Goal: Transaction & Acquisition: Purchase product/service

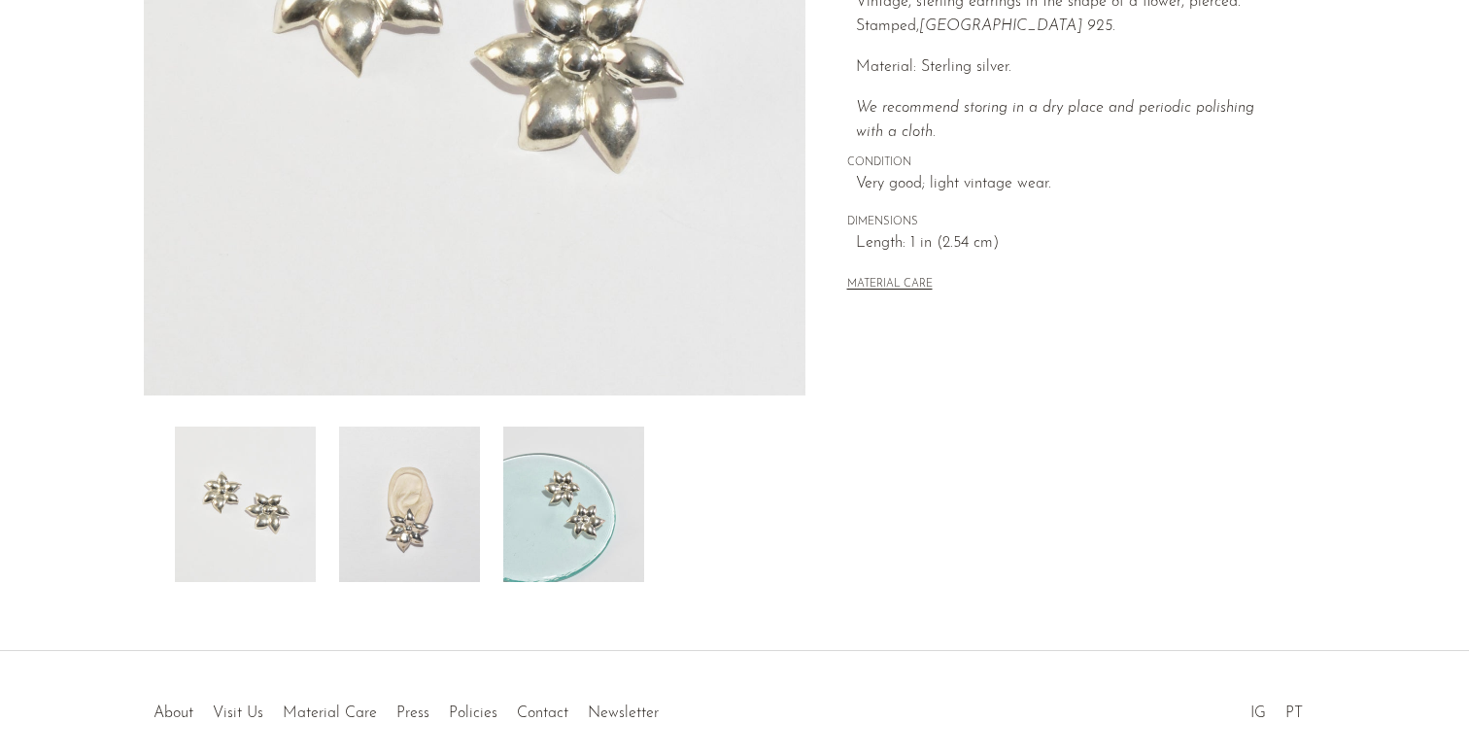
scroll to position [412, 0]
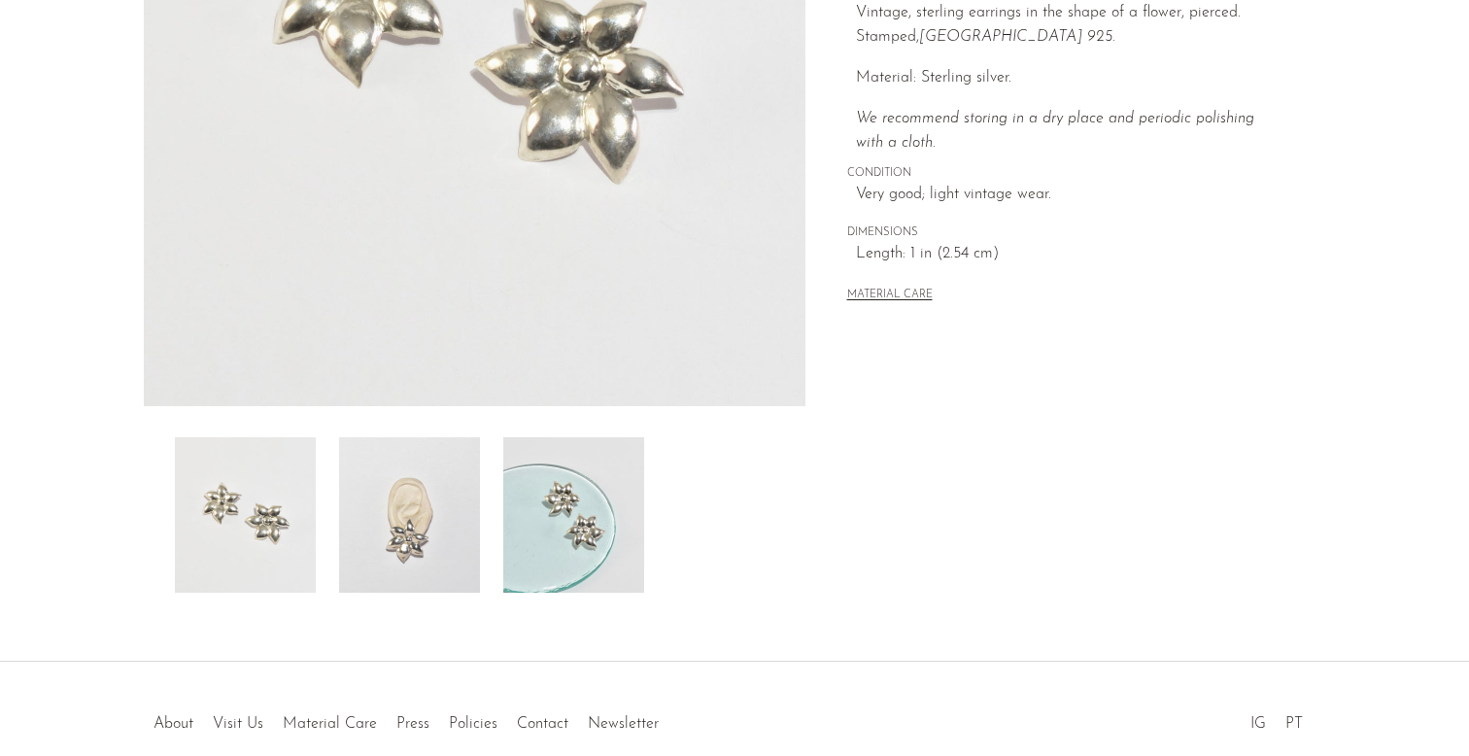
click at [475, 518] on img at bounding box center [409, 514] width 141 height 155
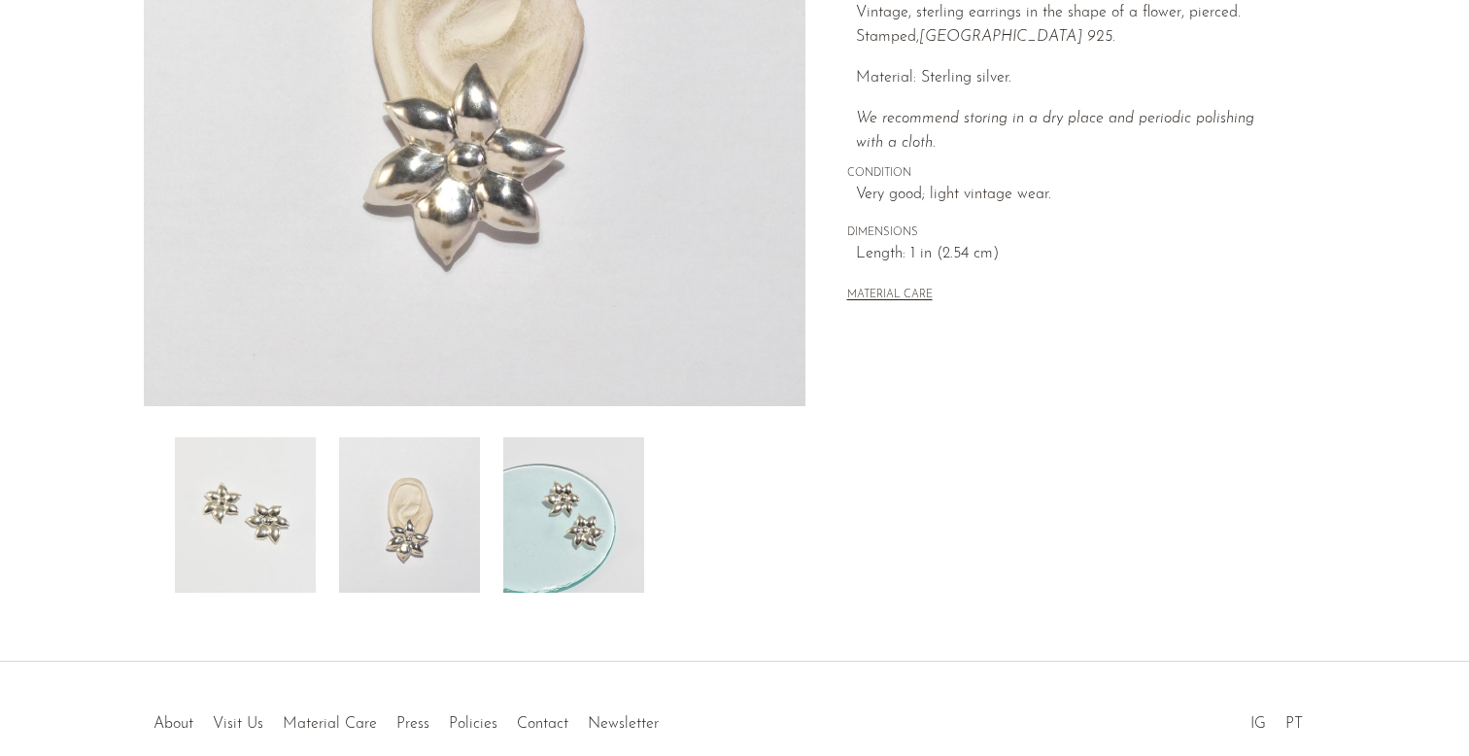
click at [569, 504] on img at bounding box center [573, 514] width 141 height 155
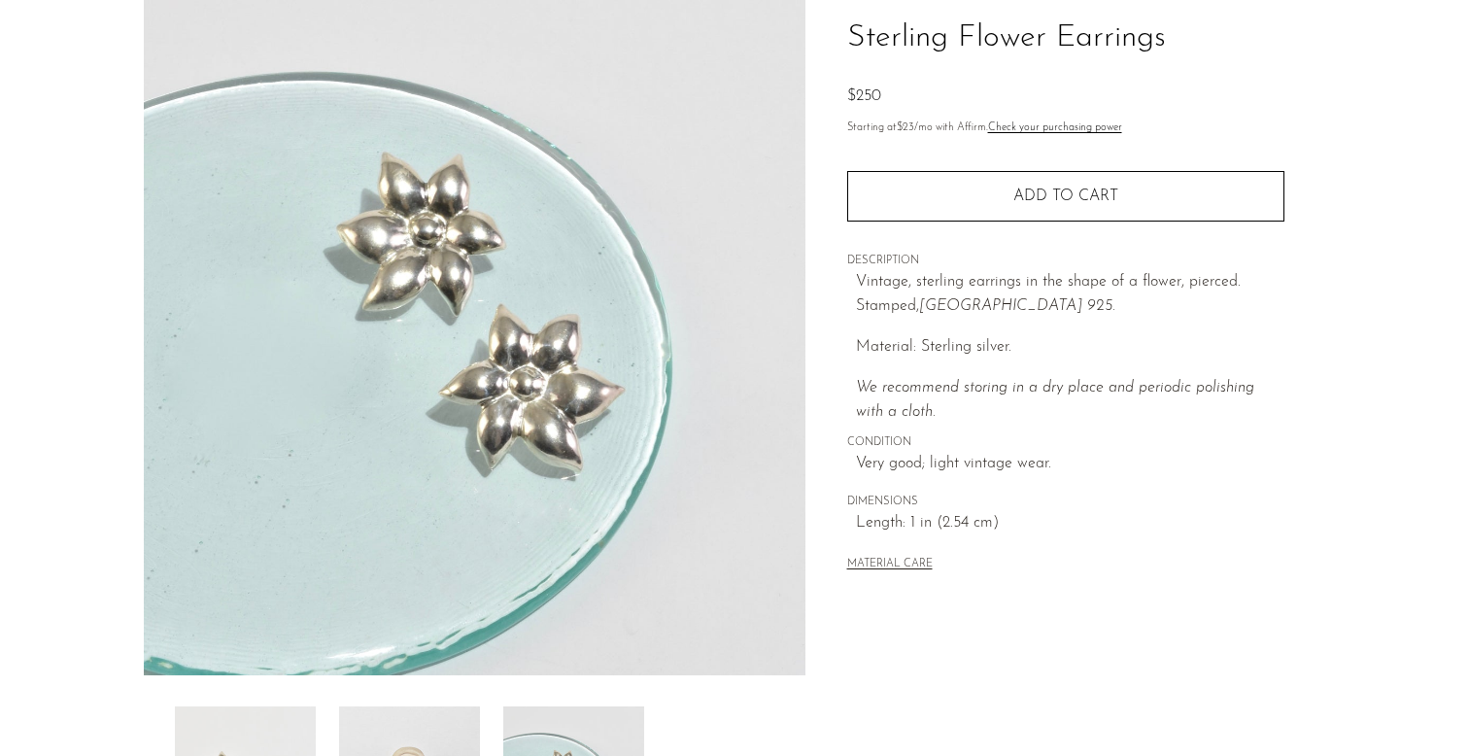
scroll to position [0, 0]
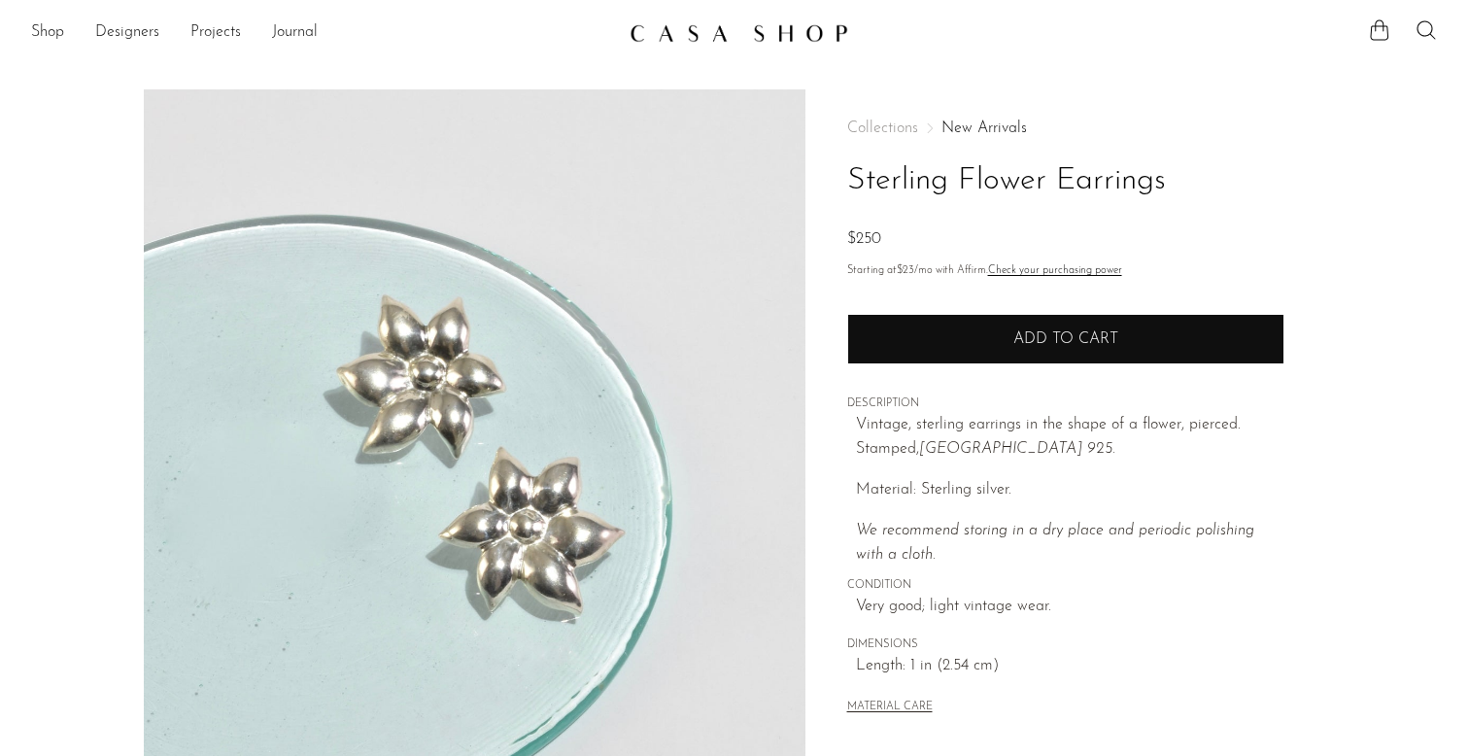
click at [946, 343] on button "Add to cart" at bounding box center [1065, 339] width 437 height 51
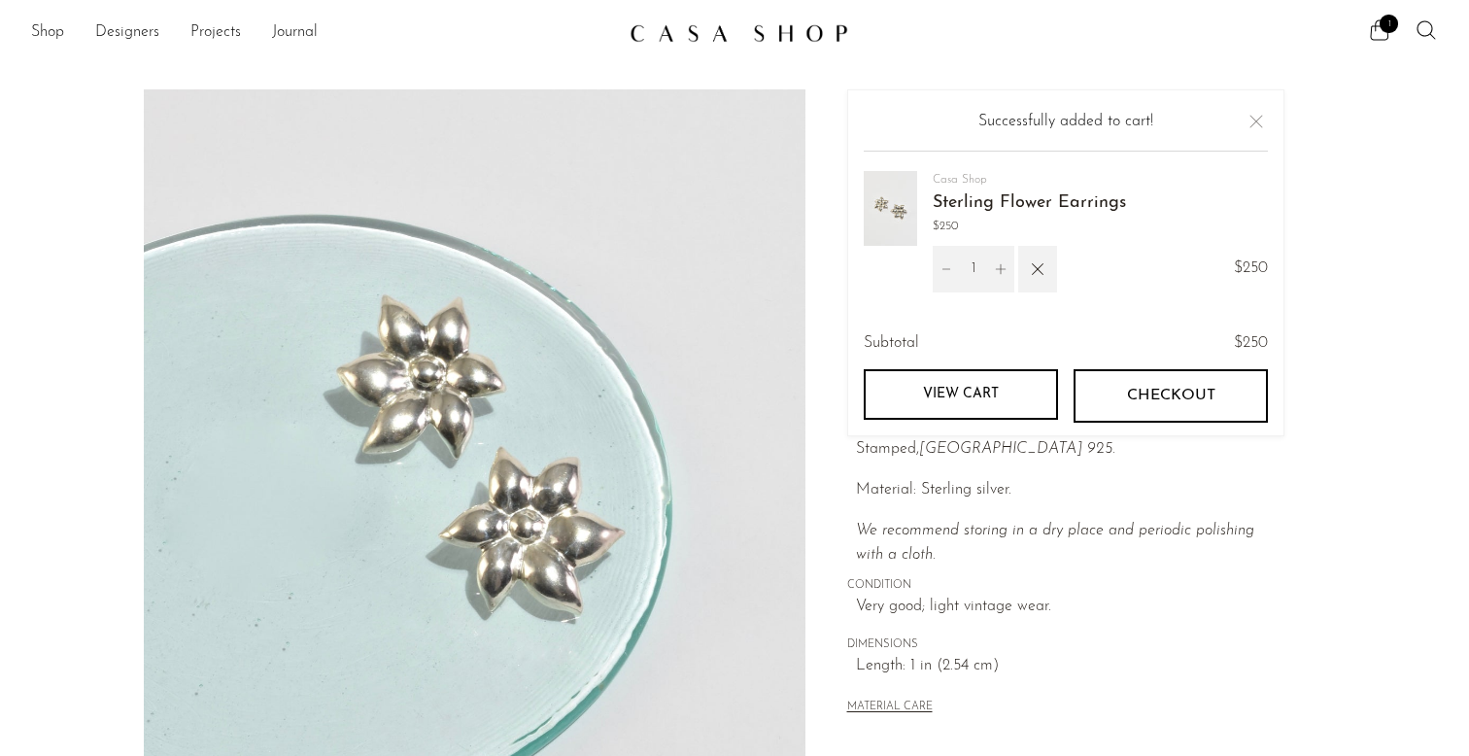
click at [1117, 655] on span "Length: 1 in (2.54 cm)" at bounding box center [1070, 666] width 428 height 25
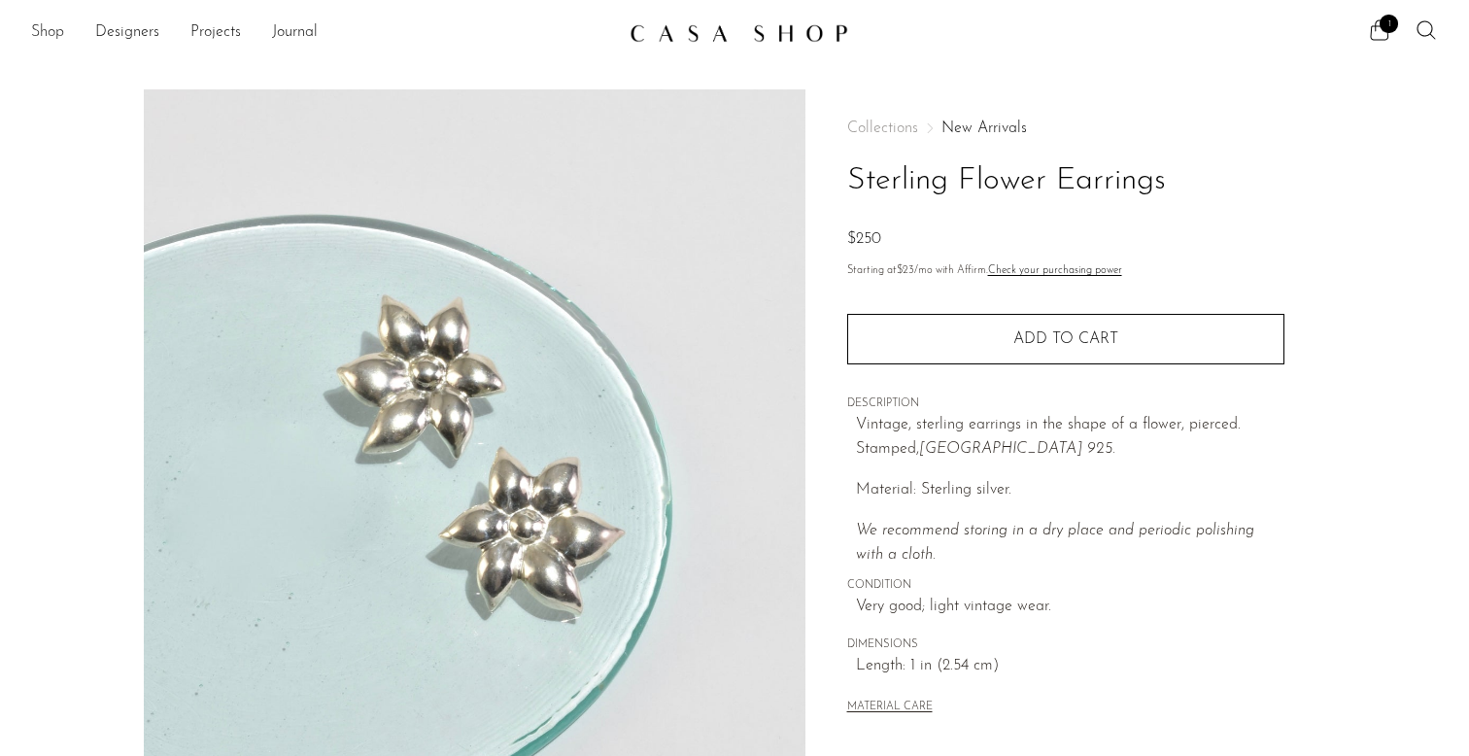
click at [51, 31] on link "Shop" at bounding box center [47, 32] width 33 height 25
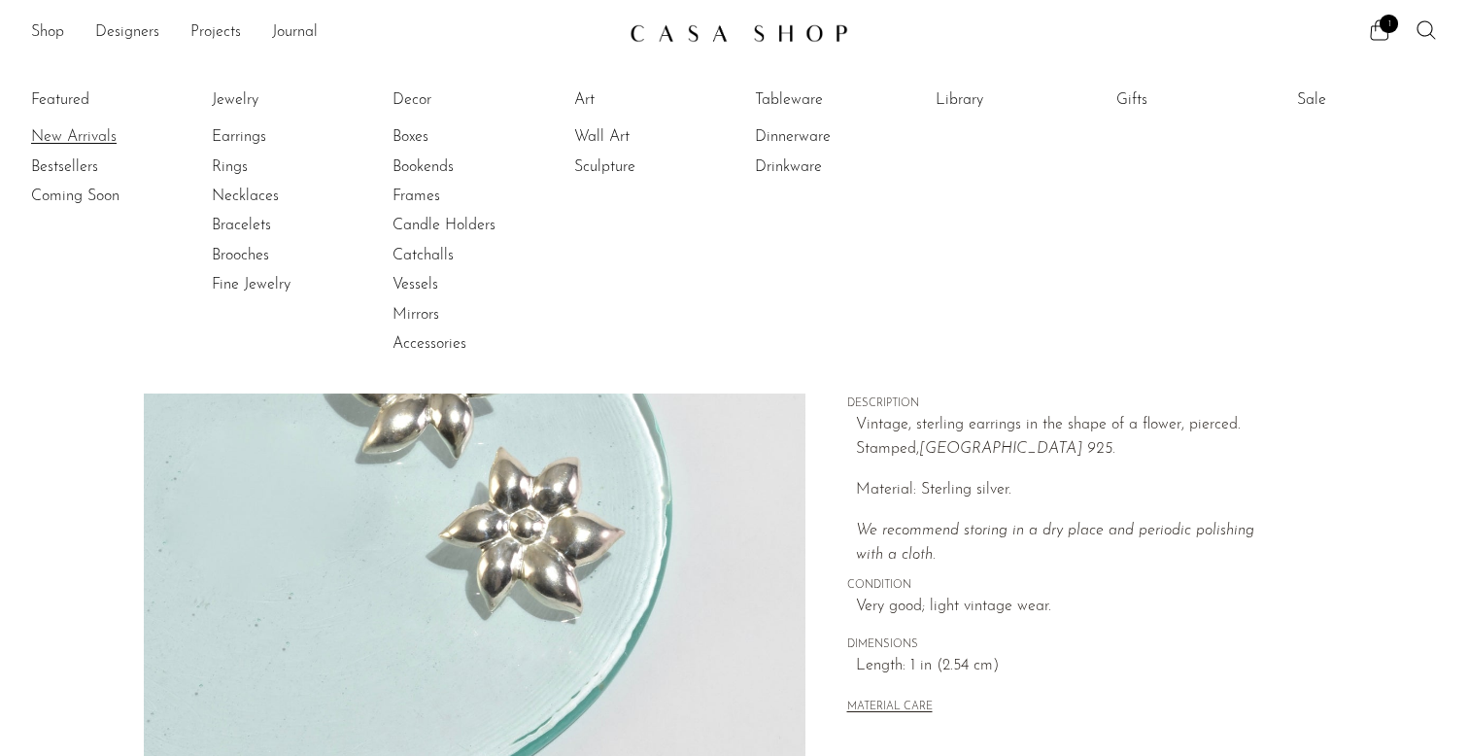
click at [83, 136] on link "New Arrivals" at bounding box center [104, 136] width 146 height 21
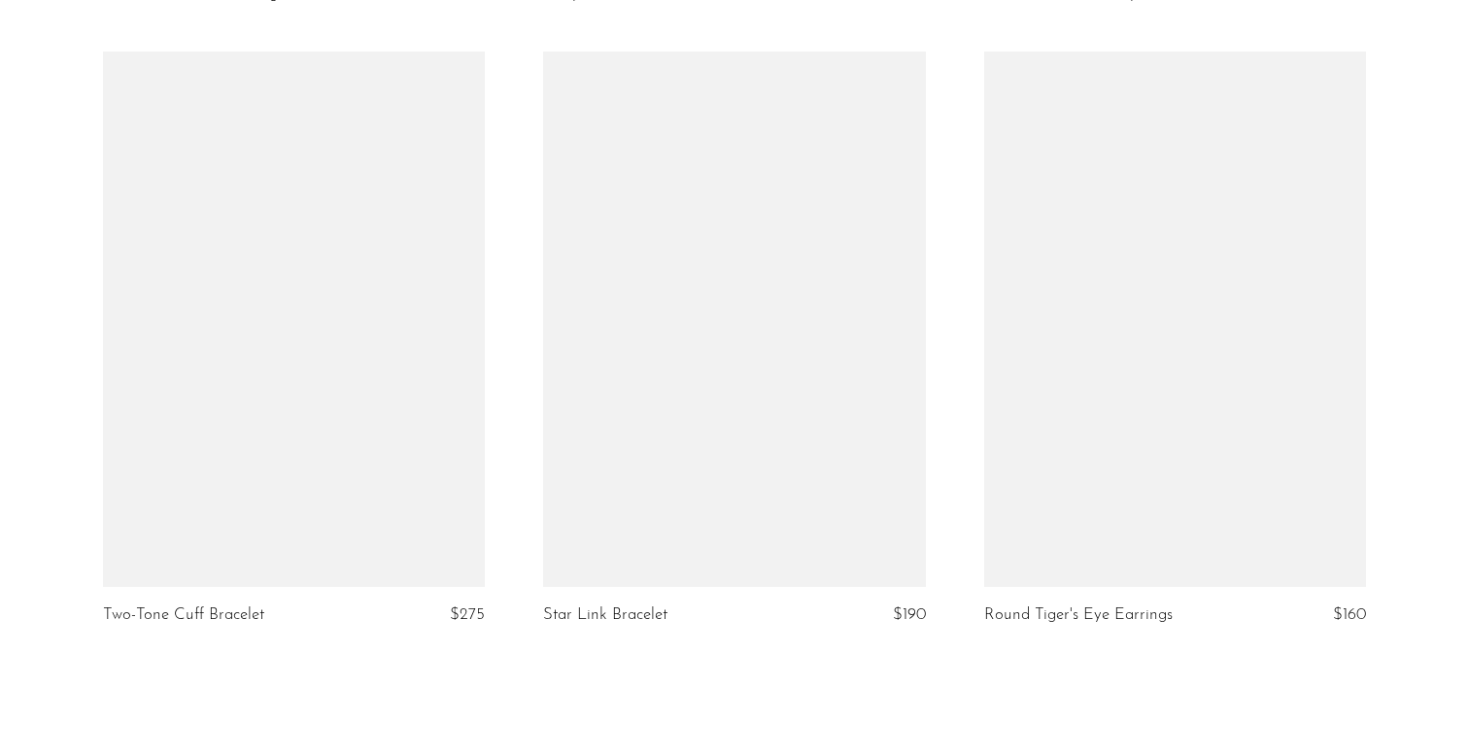
scroll to position [6998, 0]
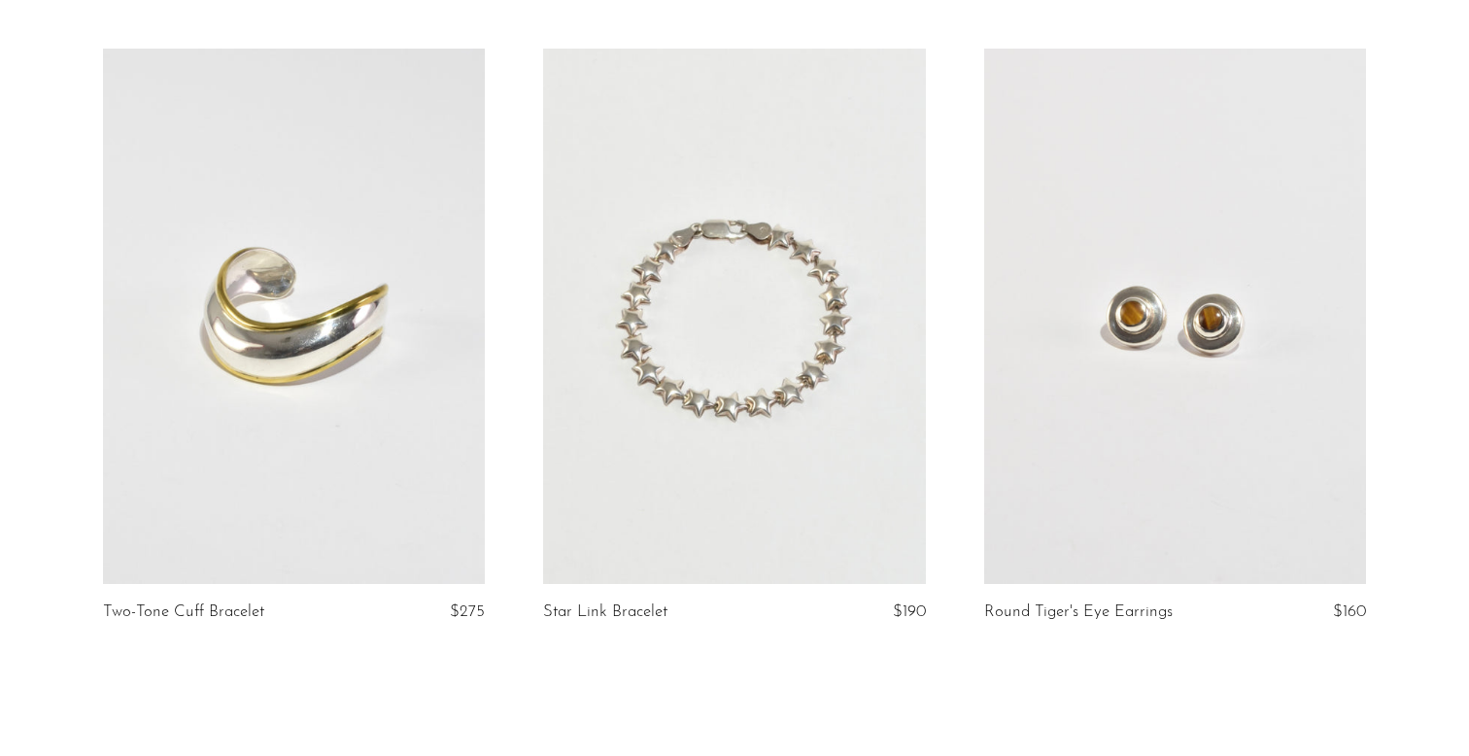
click at [822, 482] on link at bounding box center [734, 316] width 383 height 535
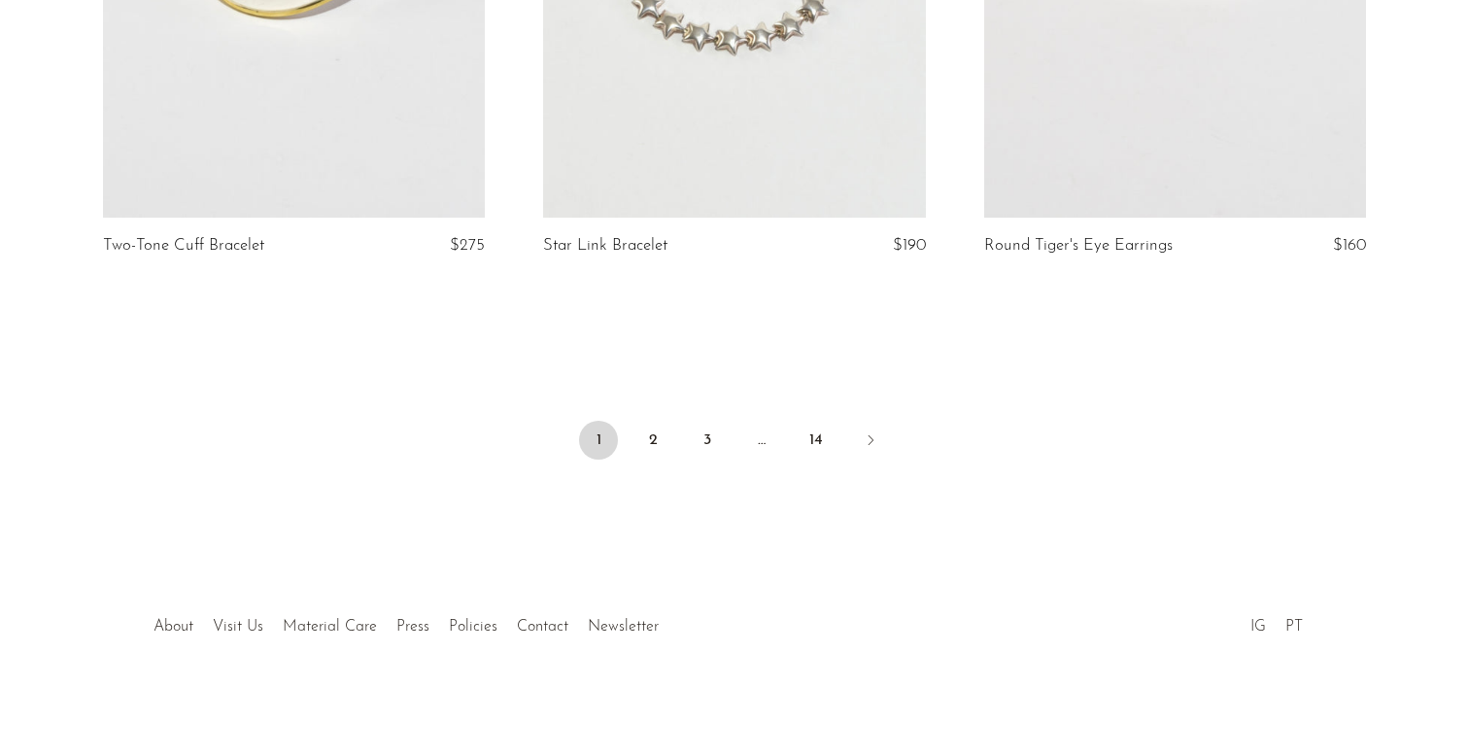
scroll to position [7383, 0]
click at [654, 431] on link "2" at bounding box center [652, 440] width 39 height 39
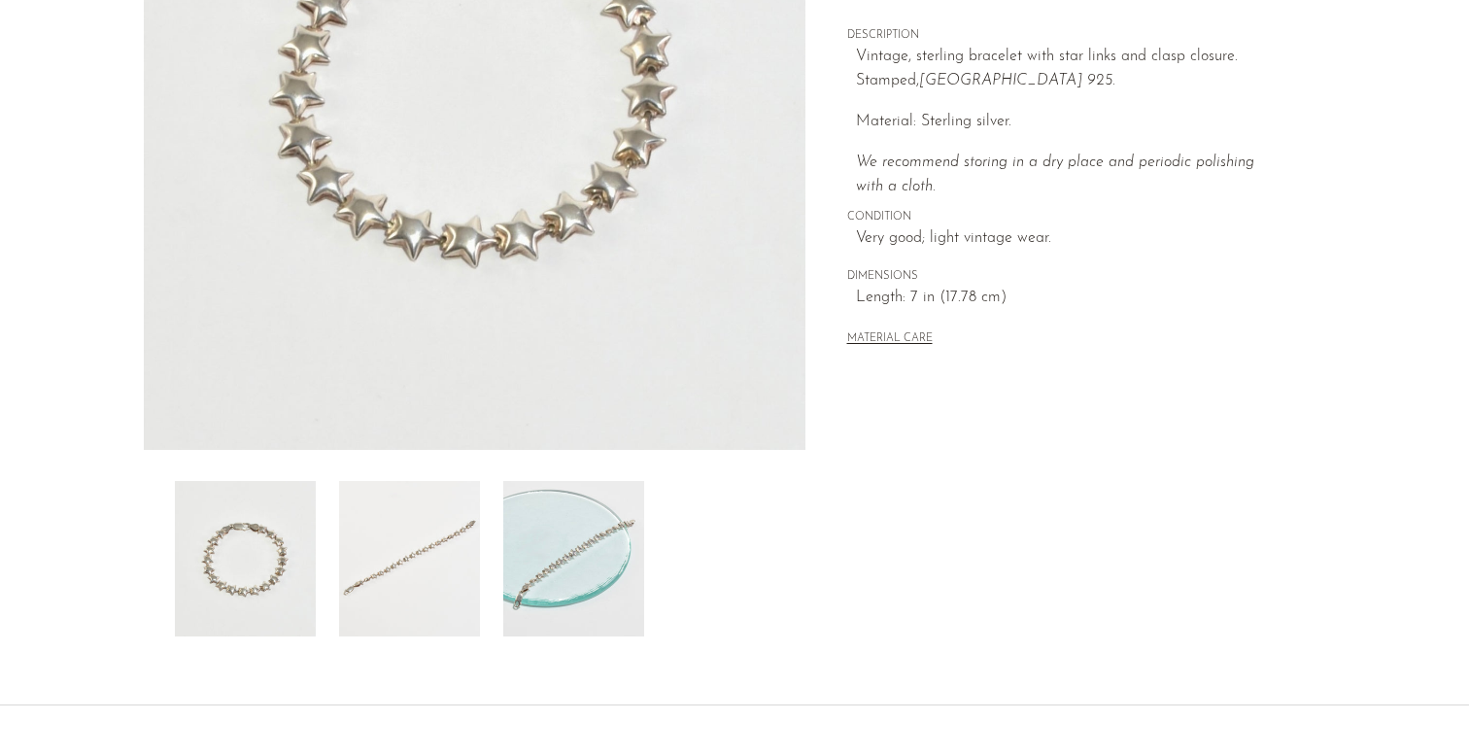
scroll to position [509, 0]
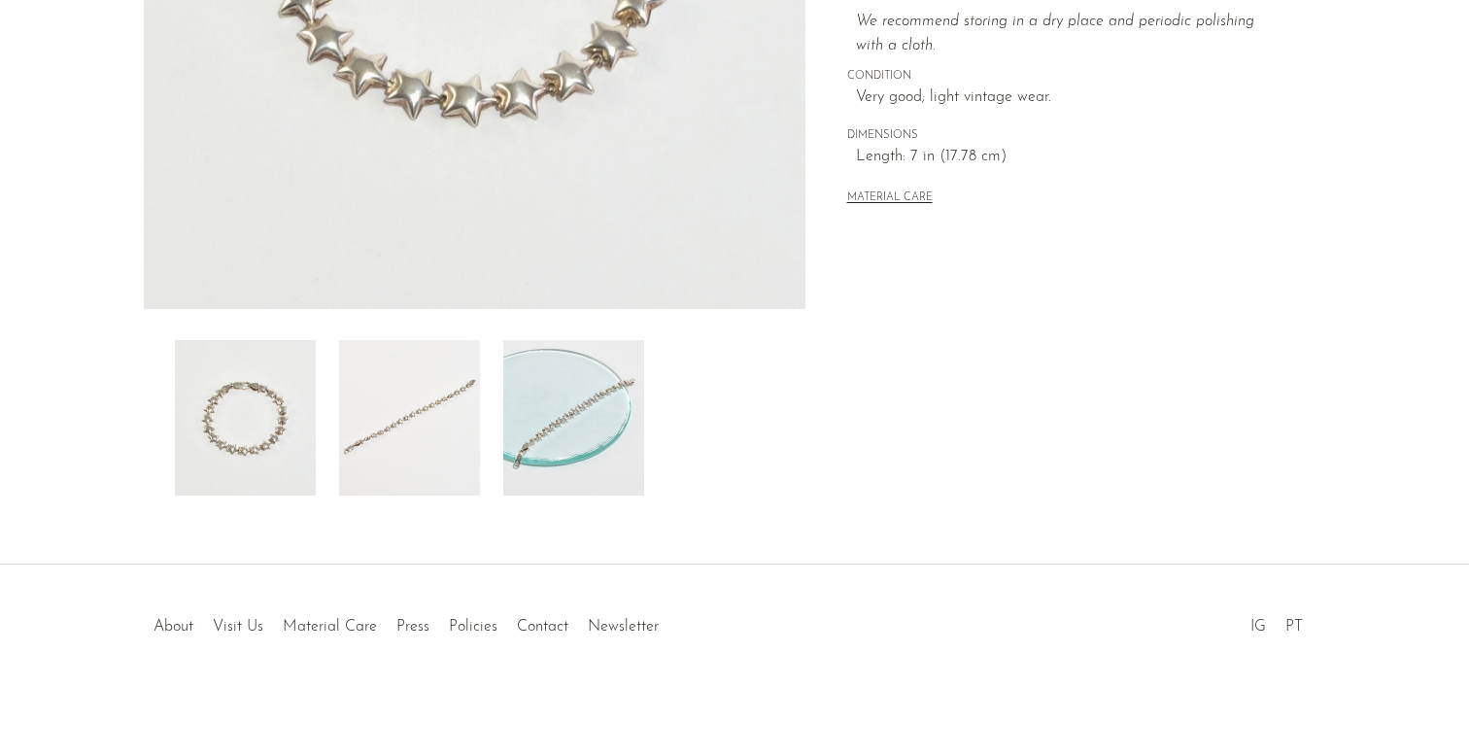
click at [595, 416] on img at bounding box center [573, 417] width 141 height 155
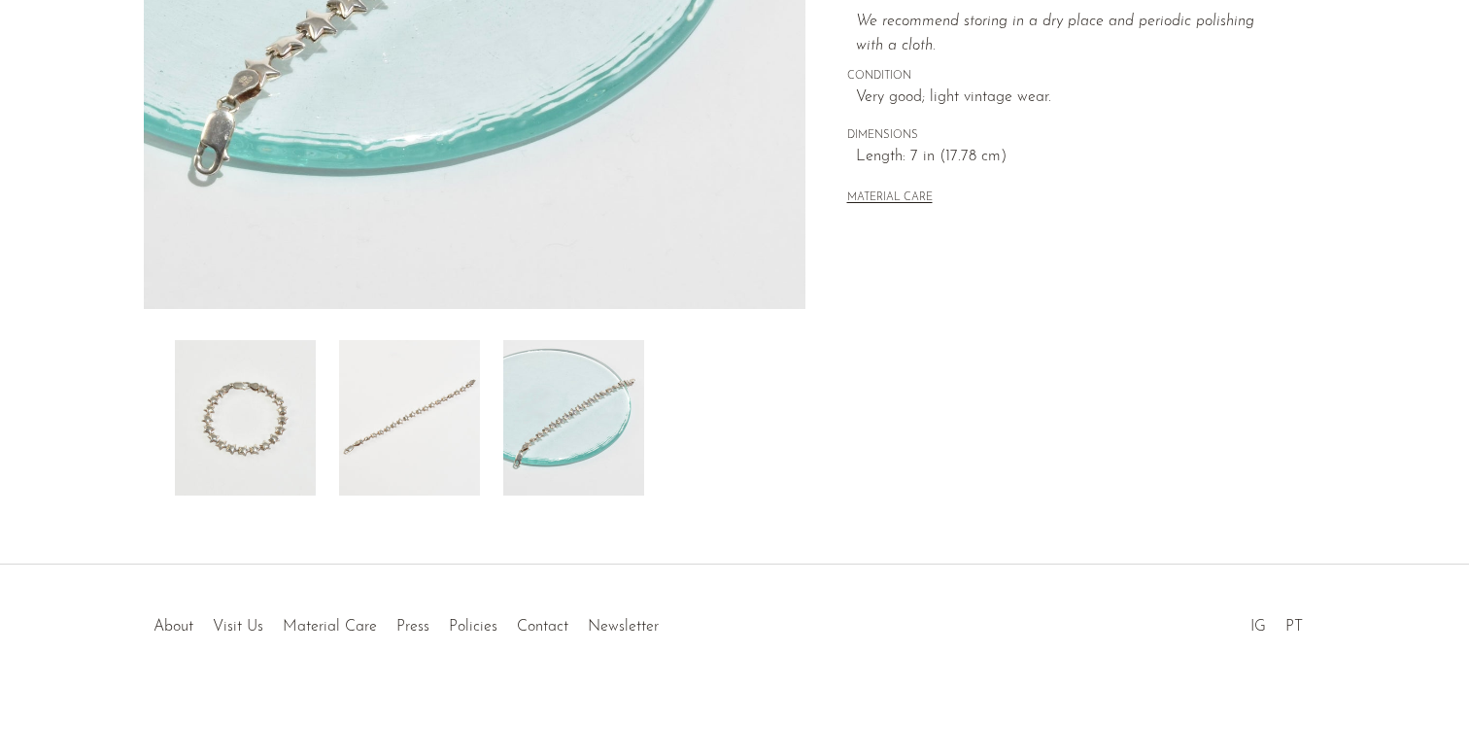
click at [408, 417] on img at bounding box center [409, 417] width 141 height 155
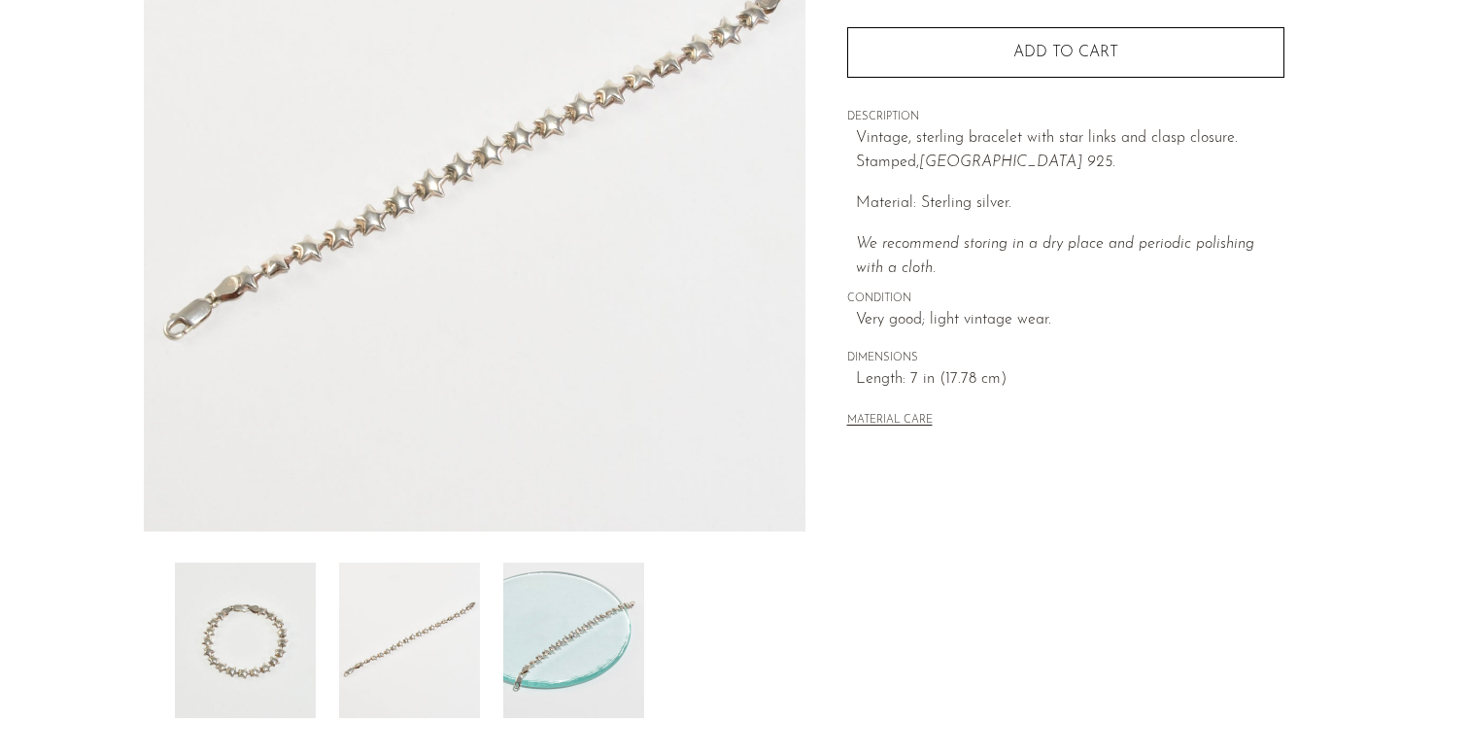
scroll to position [277, 0]
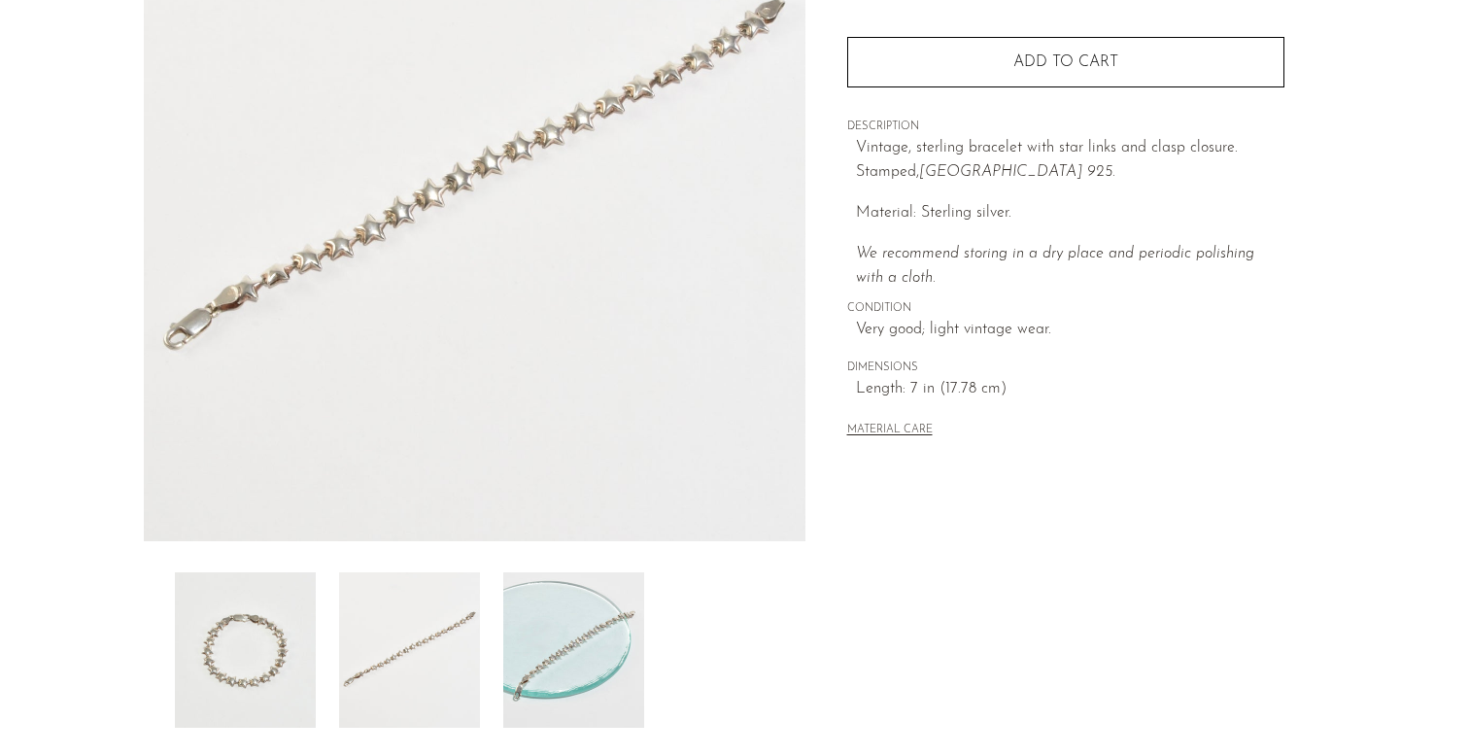
click at [283, 628] on img at bounding box center [245, 649] width 141 height 155
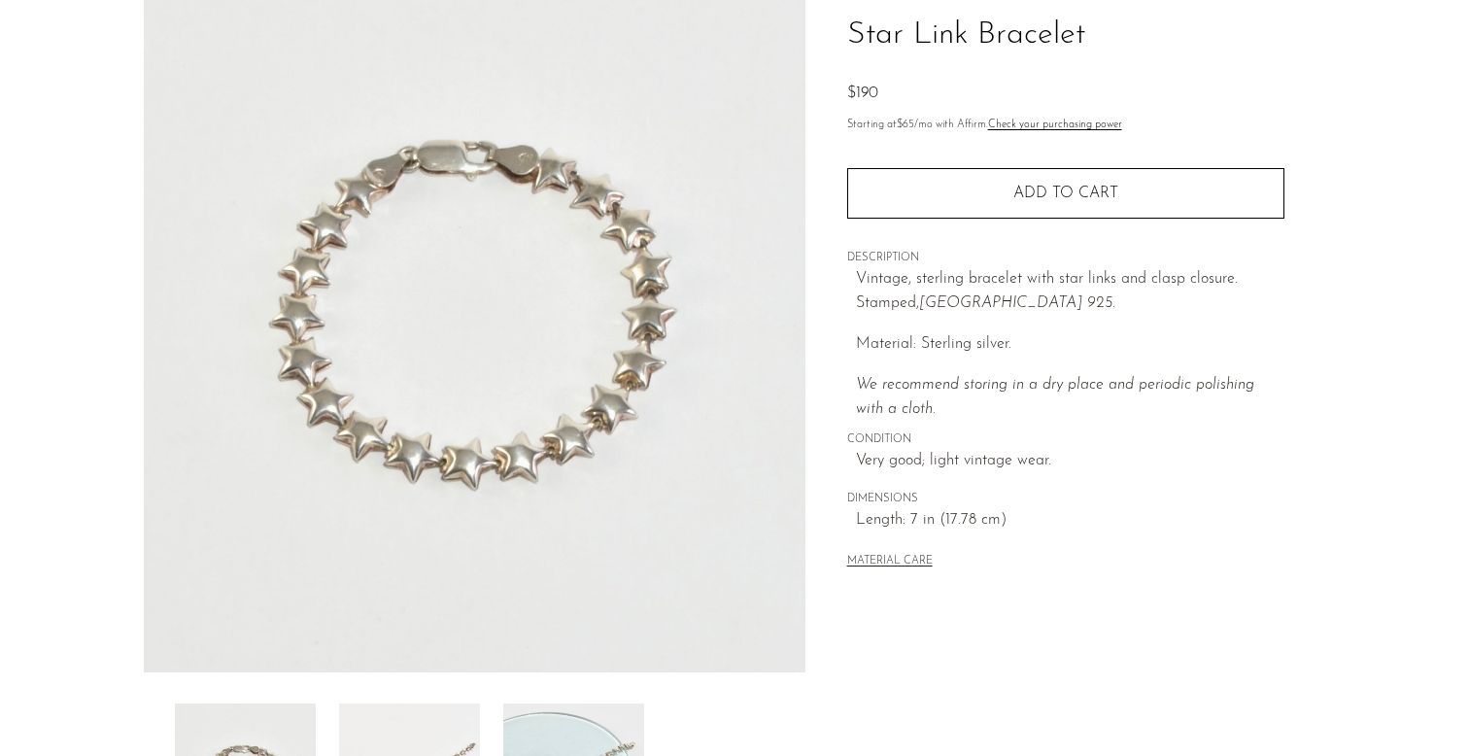
scroll to position [131, 0]
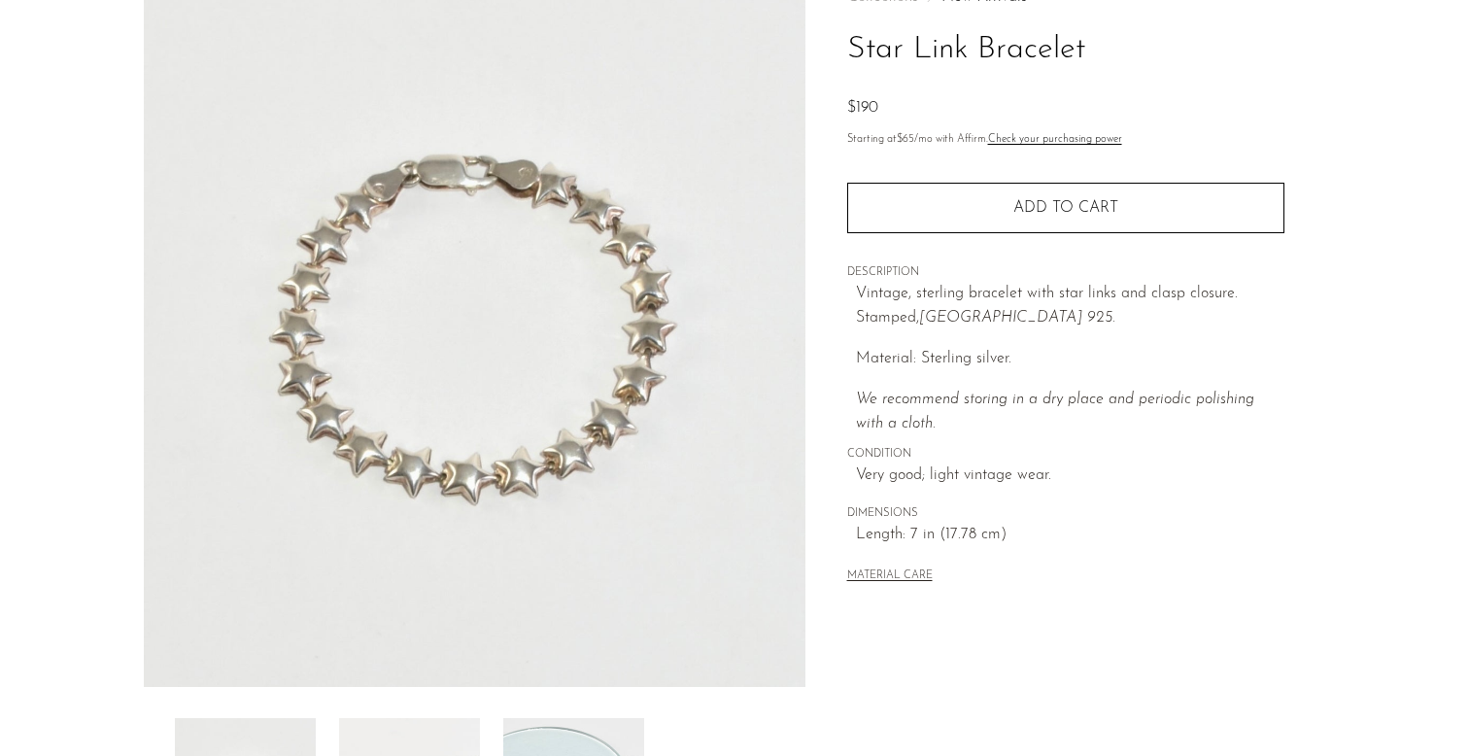
click at [933, 232] on div "Collections New Arrivals Star Link Bracelet $190 Starting at $65 /mo with Affir…" at bounding box center [1065, 288] width 437 height 661
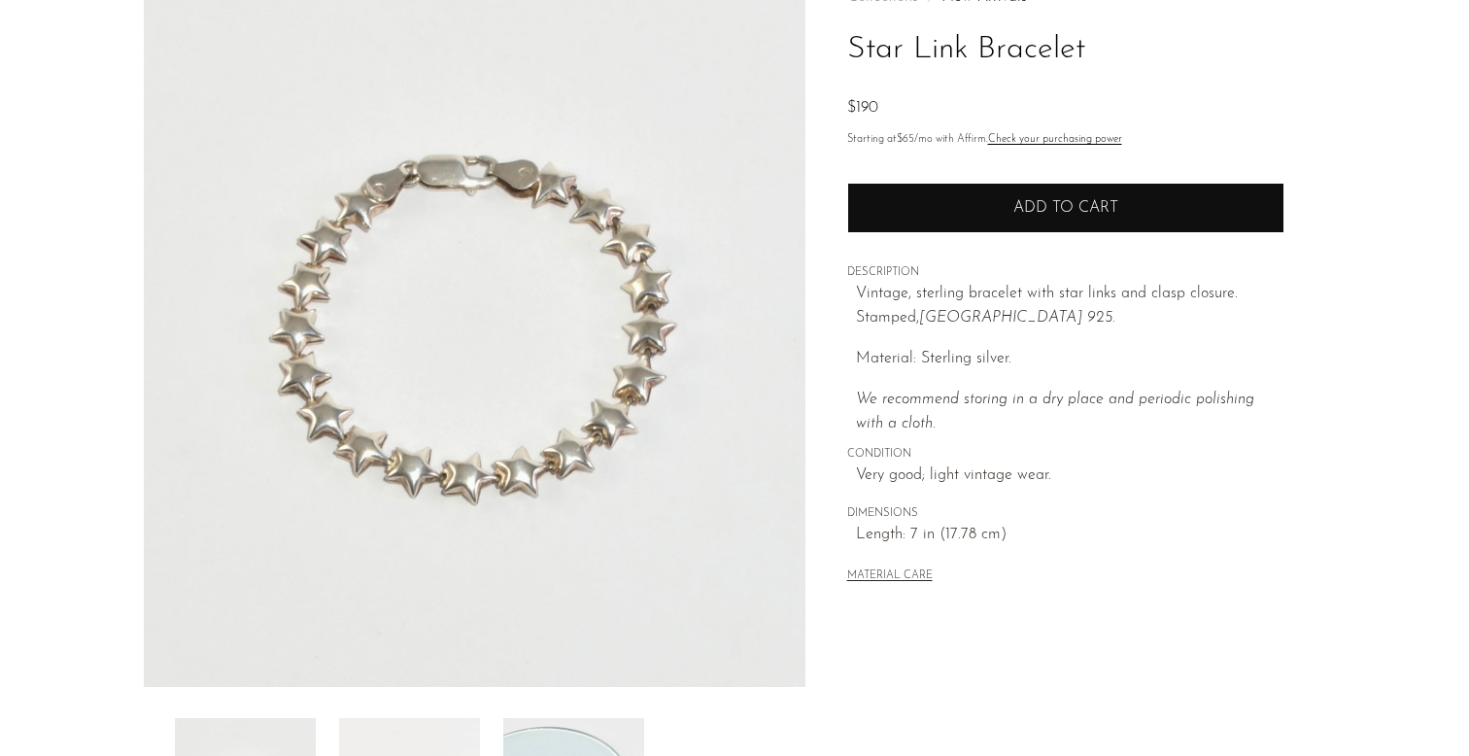
click at [928, 220] on button "Add to cart" at bounding box center [1065, 208] width 437 height 51
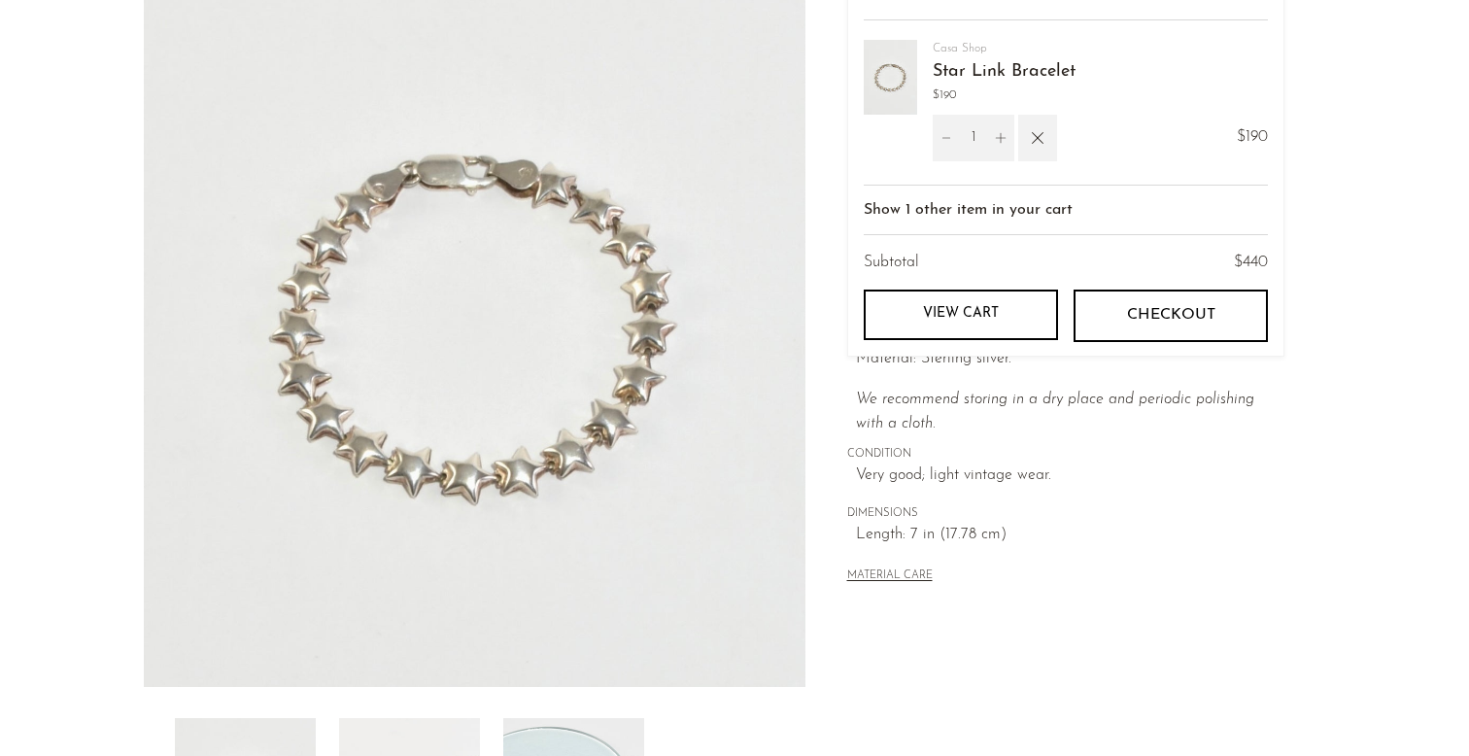
click at [1369, 123] on section "Star Link Bracelet $190" at bounding box center [734, 415] width 1469 height 915
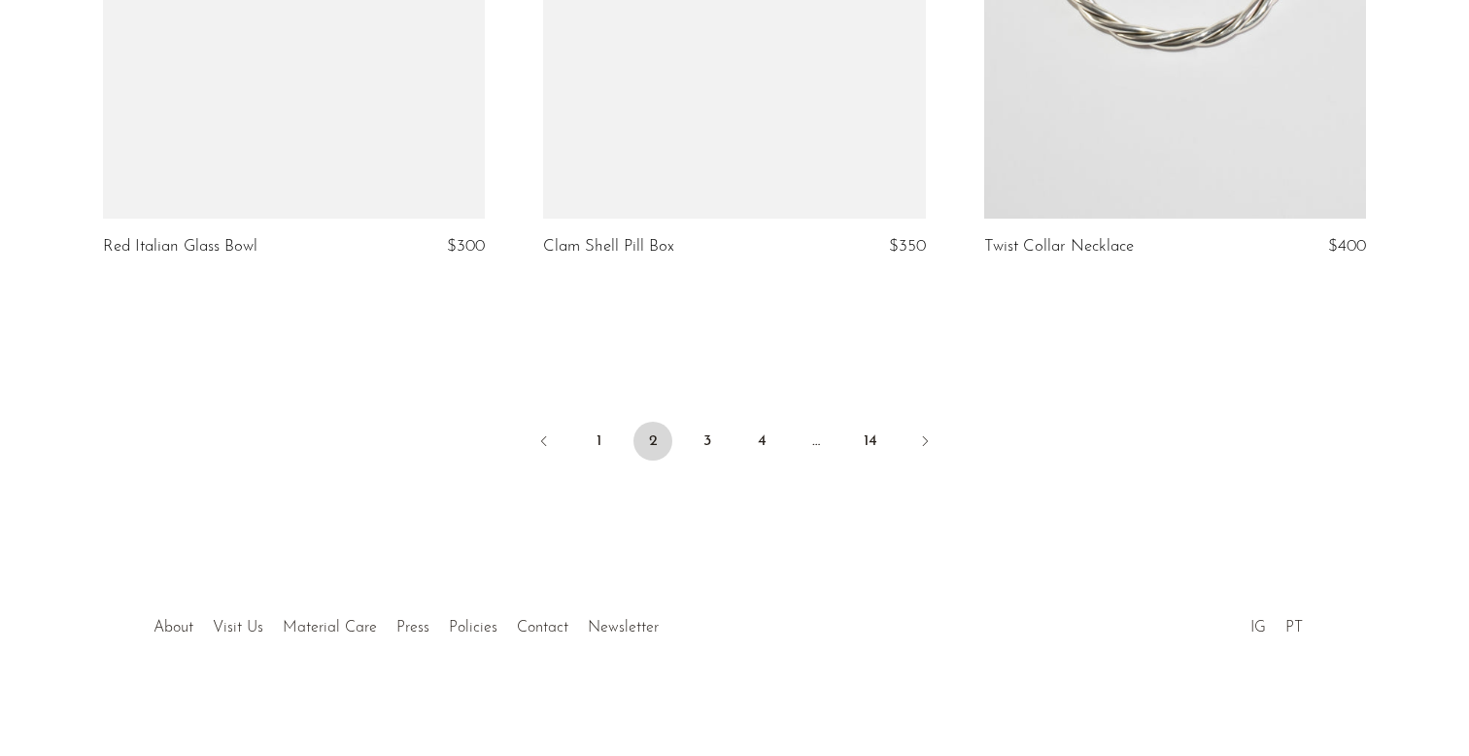
scroll to position [7365, 0]
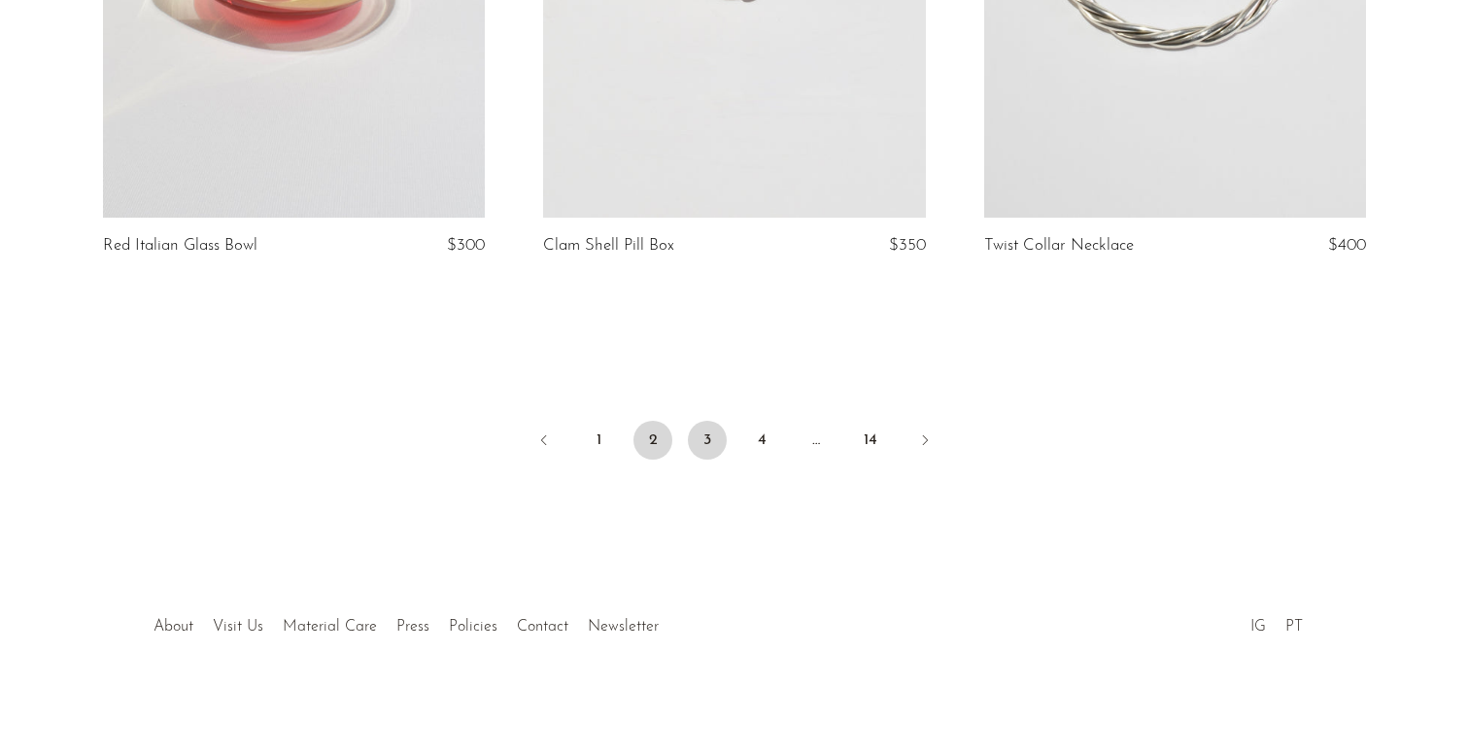
click at [704, 435] on link "3" at bounding box center [707, 440] width 39 height 39
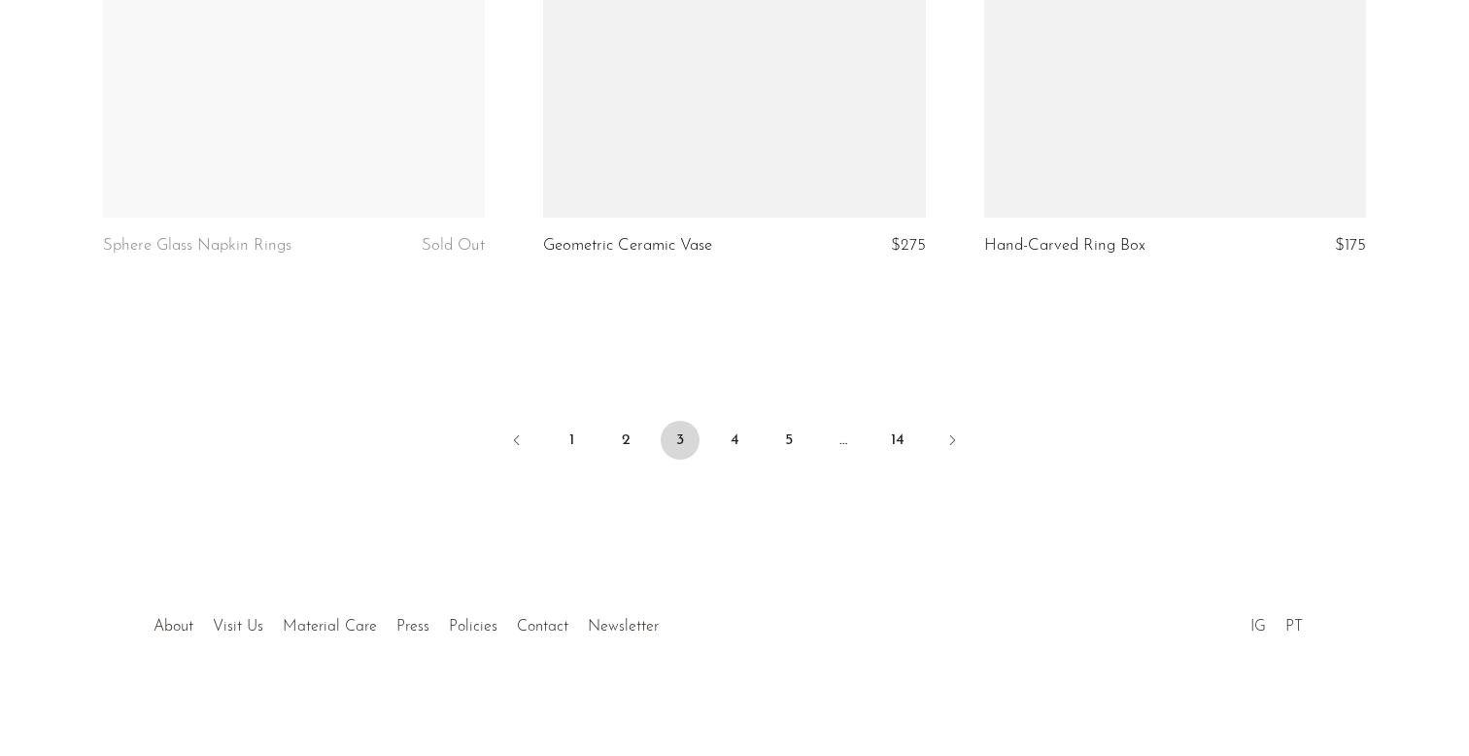
scroll to position [7365, 0]
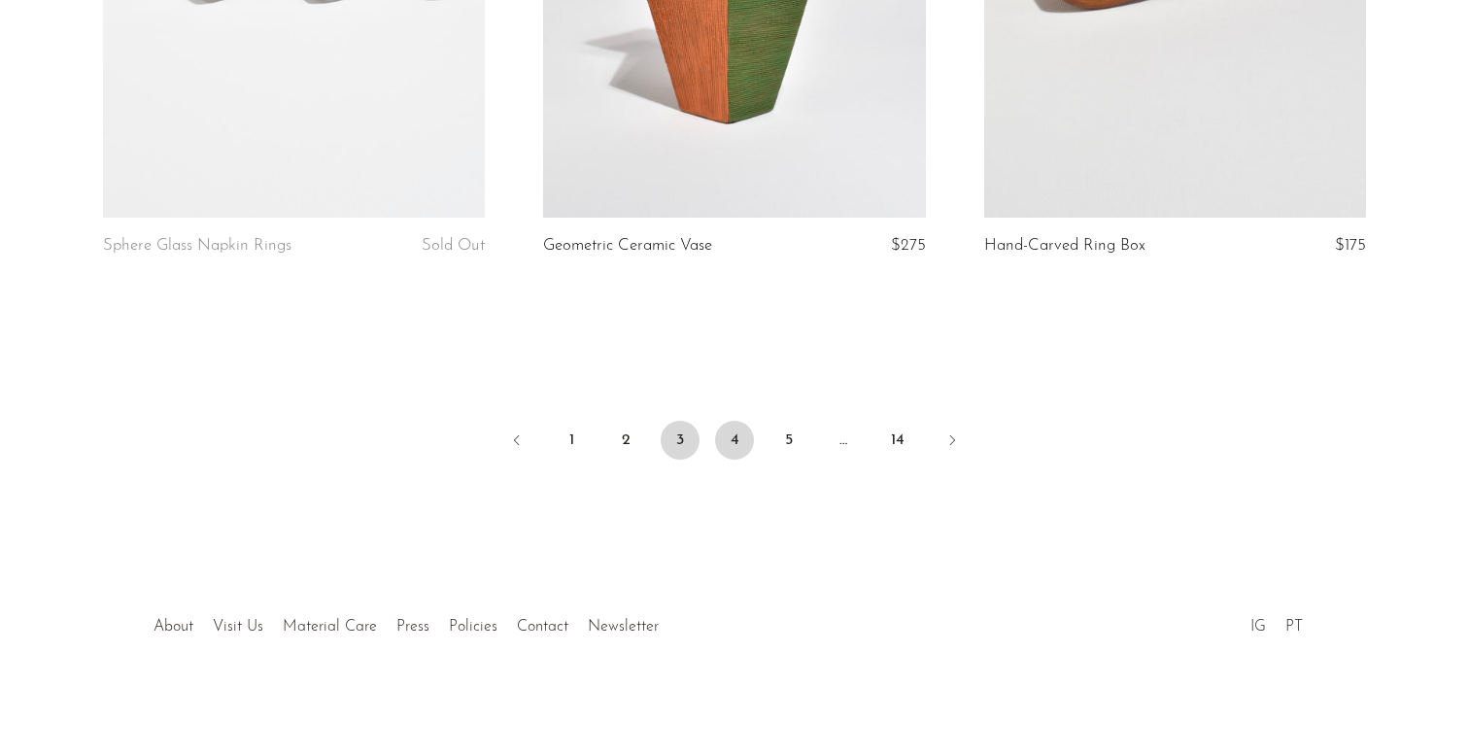
click at [737, 439] on link "4" at bounding box center [734, 440] width 39 height 39
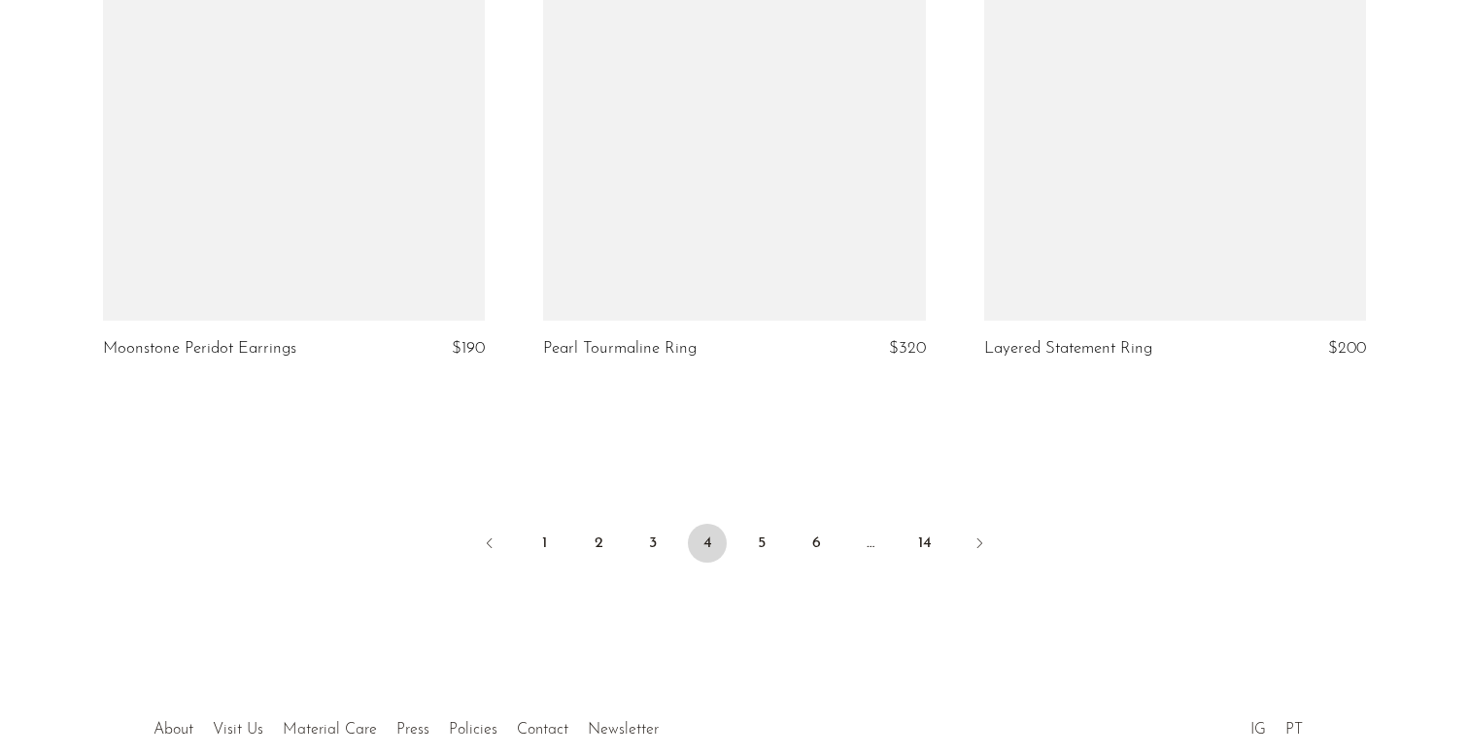
scroll to position [7266, 0]
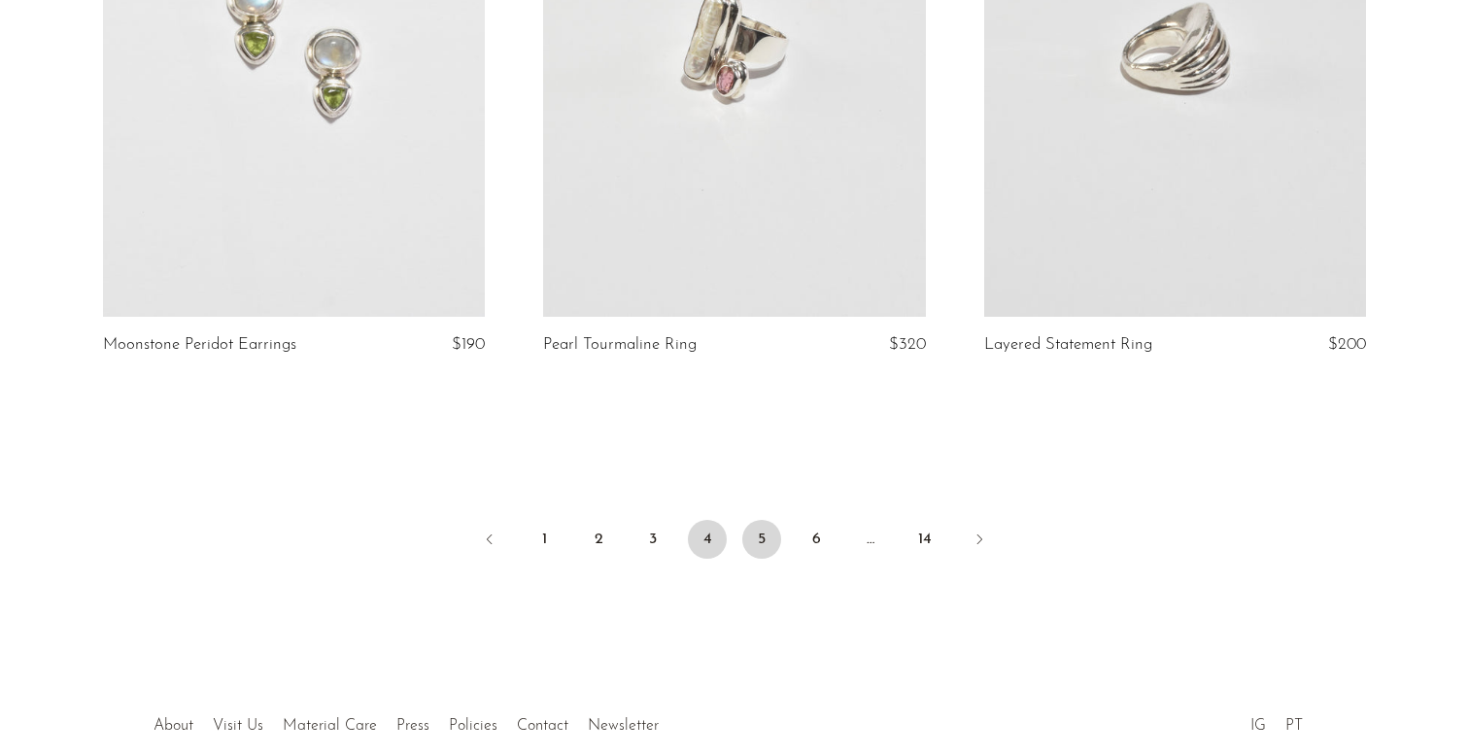
click at [760, 520] on link "5" at bounding box center [761, 539] width 39 height 39
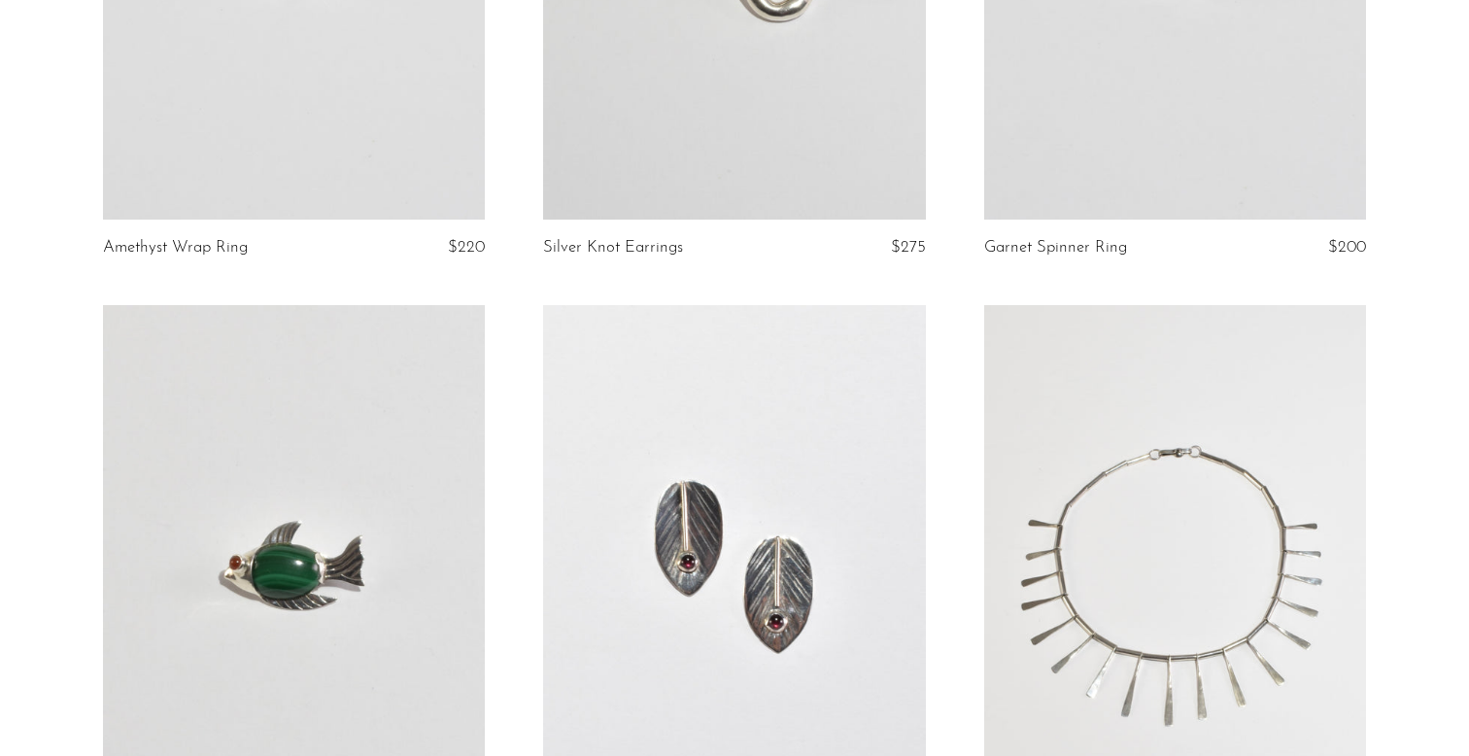
scroll to position [5483, 0]
